Goal: Task Accomplishment & Management: Manage account settings

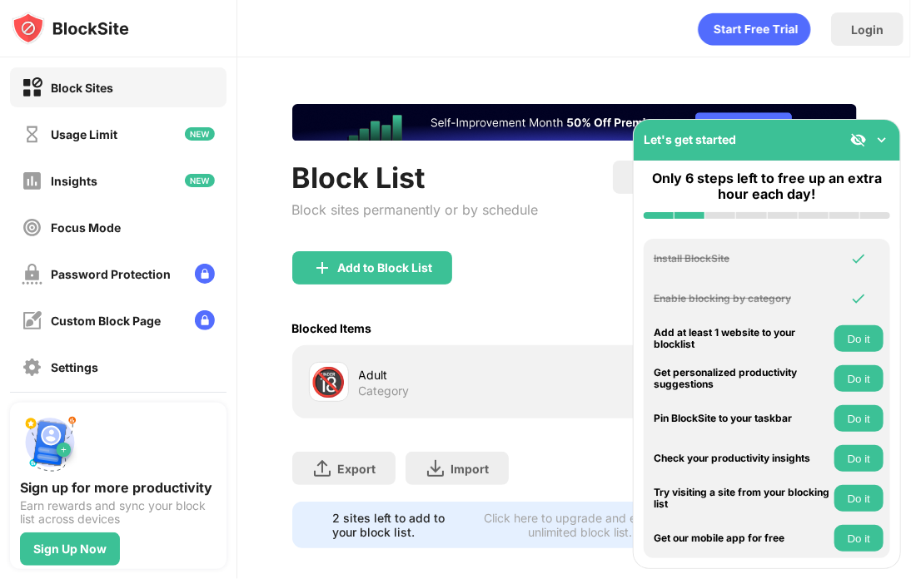
scroll to position [27, 12]
